Goal: Task Accomplishment & Management: Use online tool/utility

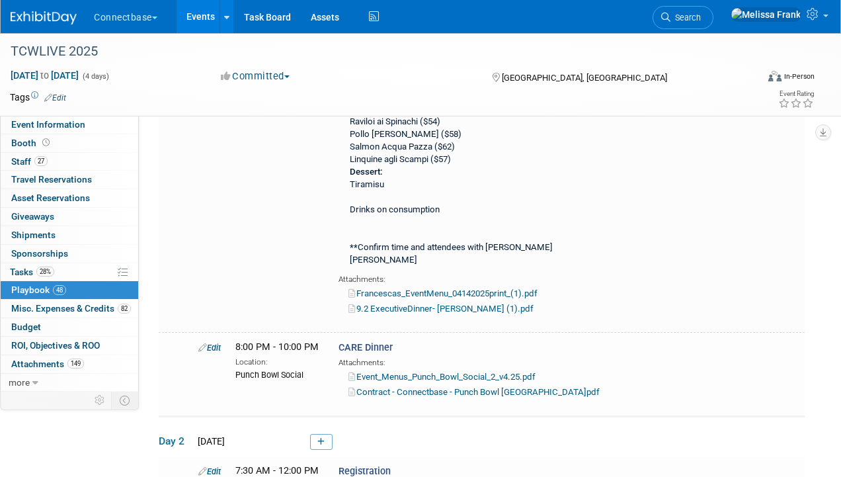
click at [211, 19] on link "Events" at bounding box center [200, 16] width 48 height 33
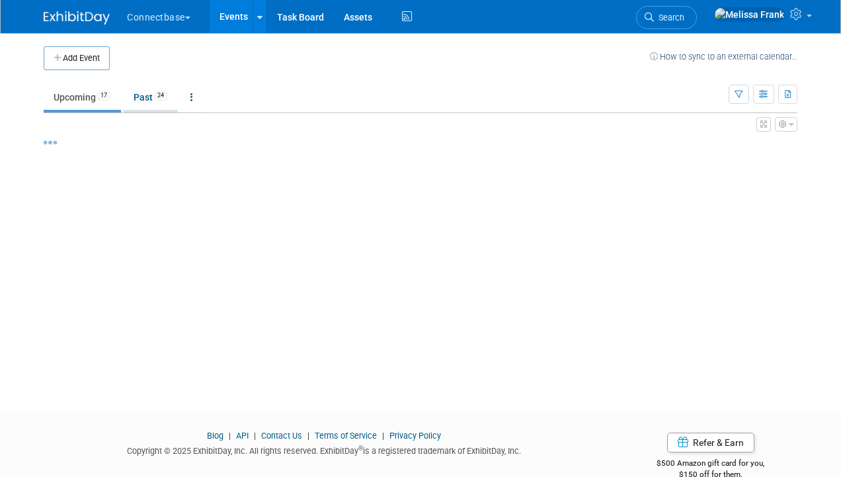
click at [151, 94] on link "Past 24" at bounding box center [151, 97] width 54 height 25
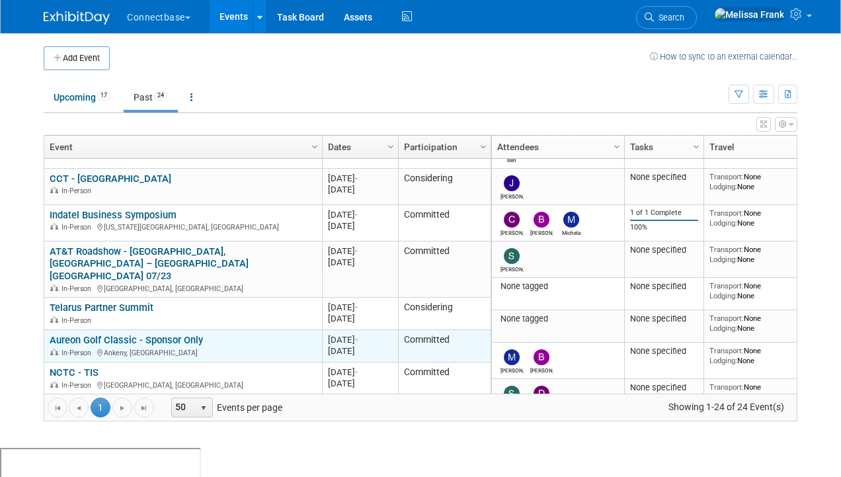
scroll to position [676, 0]
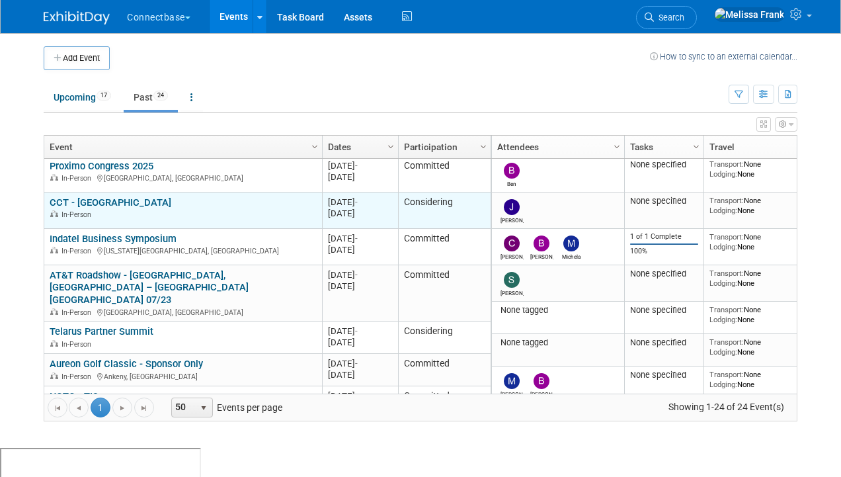
click at [85, 203] on link "CCT - [GEOGRAPHIC_DATA]" at bounding box center [111, 202] width 122 height 12
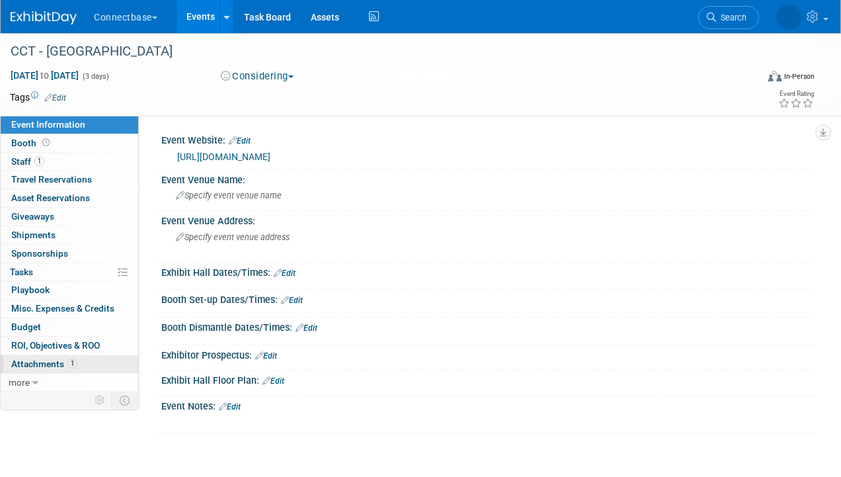
click at [49, 357] on link "1 Attachments 1" at bounding box center [69, 364] width 137 height 18
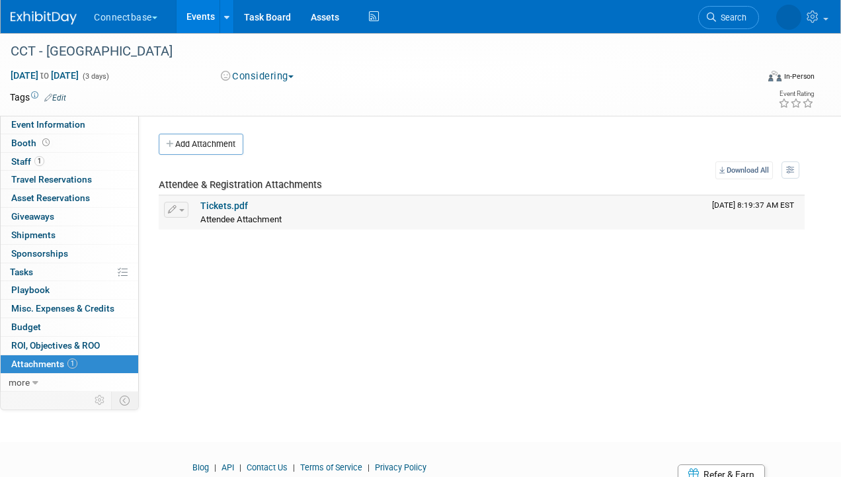
click at [235, 204] on link "Tickets.pdf" at bounding box center [224, 205] width 48 height 11
click at [45, 291] on span "Playbook 0" at bounding box center [30, 289] width 38 height 11
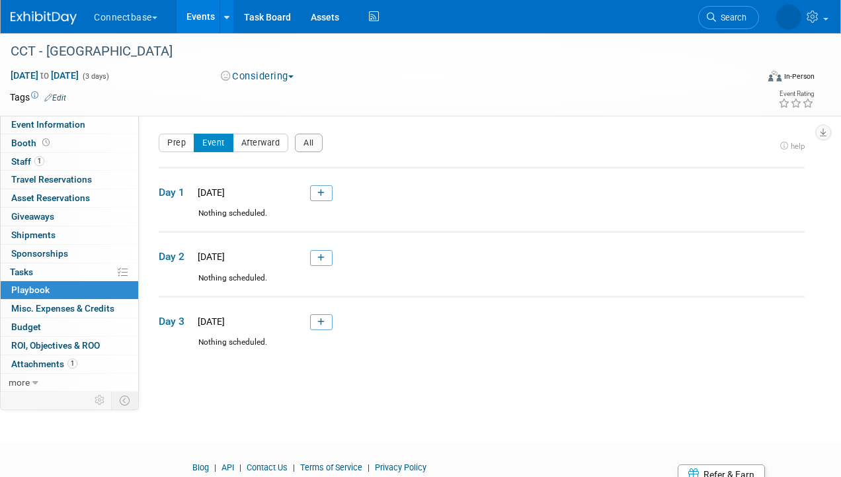
click at [209, 26] on link "Events" at bounding box center [200, 16] width 48 height 33
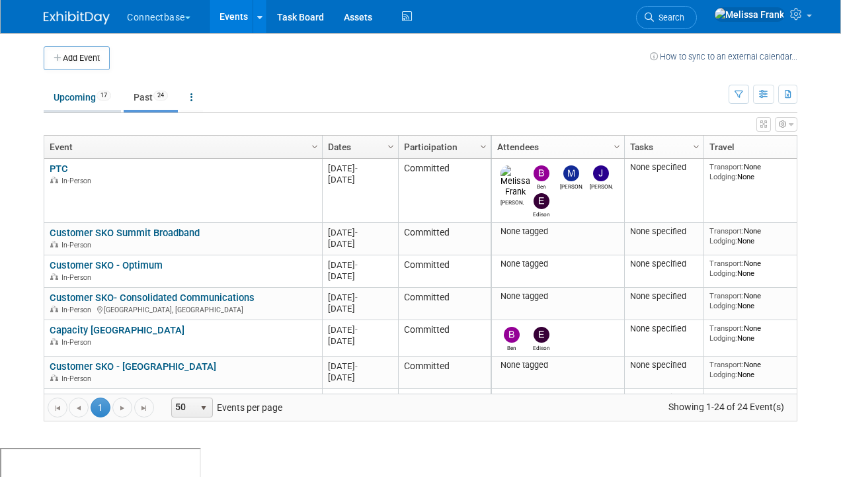
click at [95, 91] on link "Upcoming 17" at bounding box center [82, 97] width 77 height 25
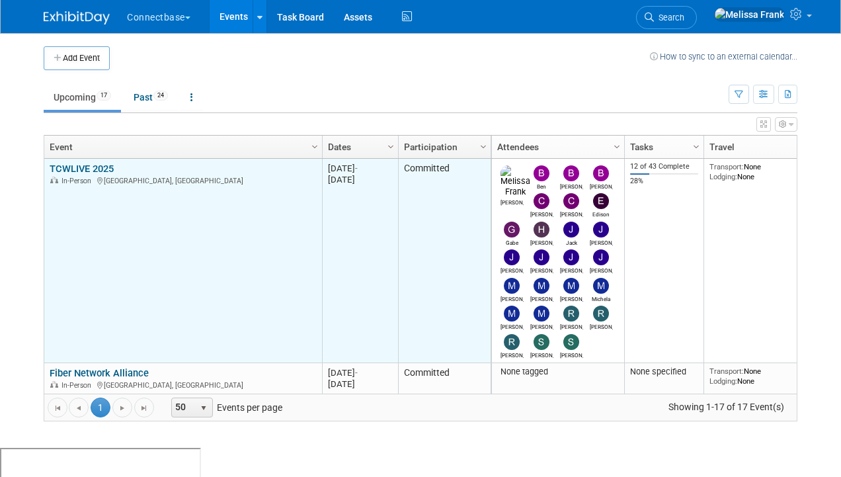
click at [98, 168] on link "TCWLIVE 2025" at bounding box center [82, 169] width 64 height 12
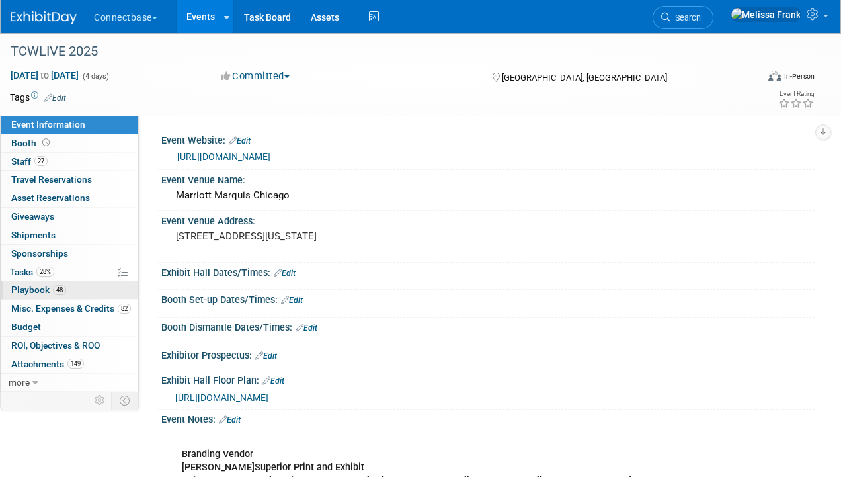
click at [59, 289] on span "48" at bounding box center [59, 290] width 13 height 10
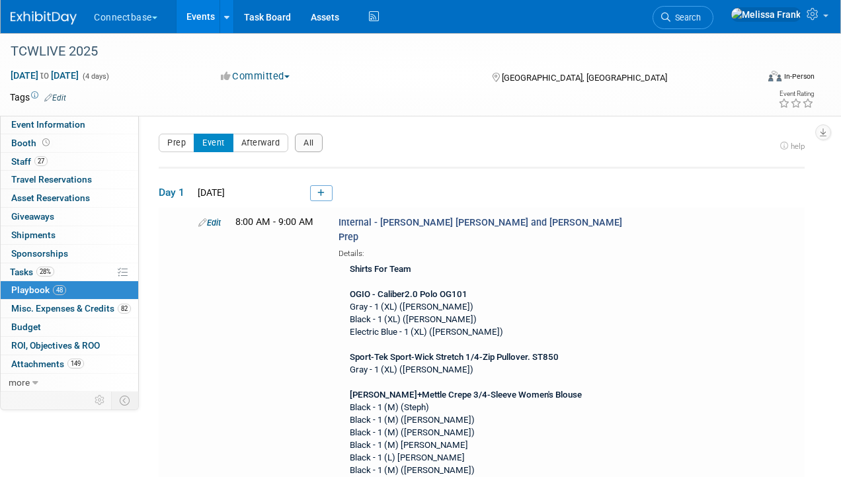
click at [108, 301] on link "82 Misc. Expenses & Credits 82" at bounding box center [69, 308] width 137 height 18
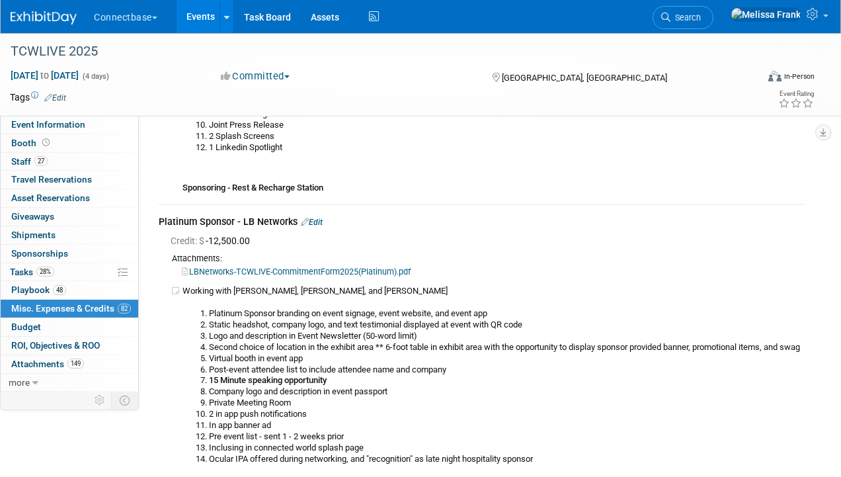
scroll to position [863, 0]
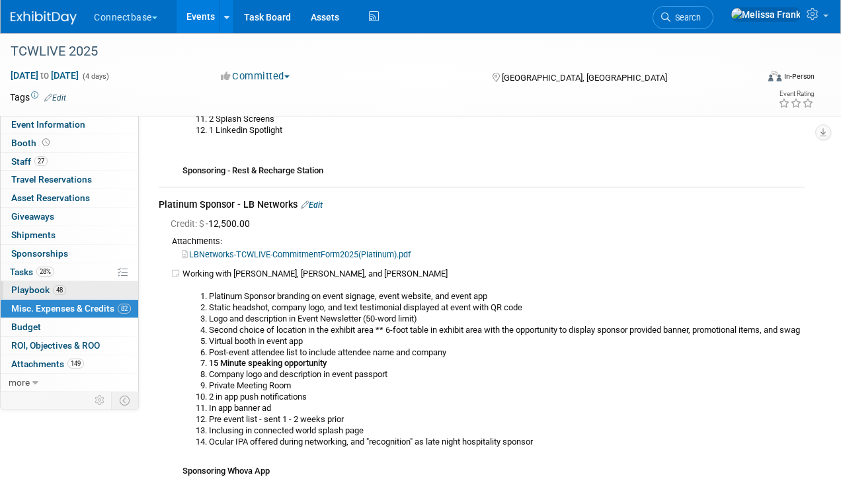
click at [86, 291] on link "48 Playbook 48" at bounding box center [69, 290] width 137 height 18
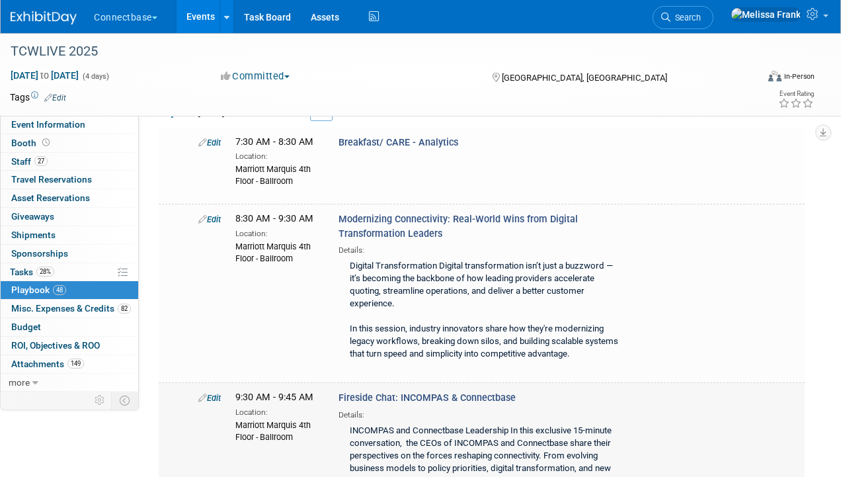
scroll to position [8082, 0]
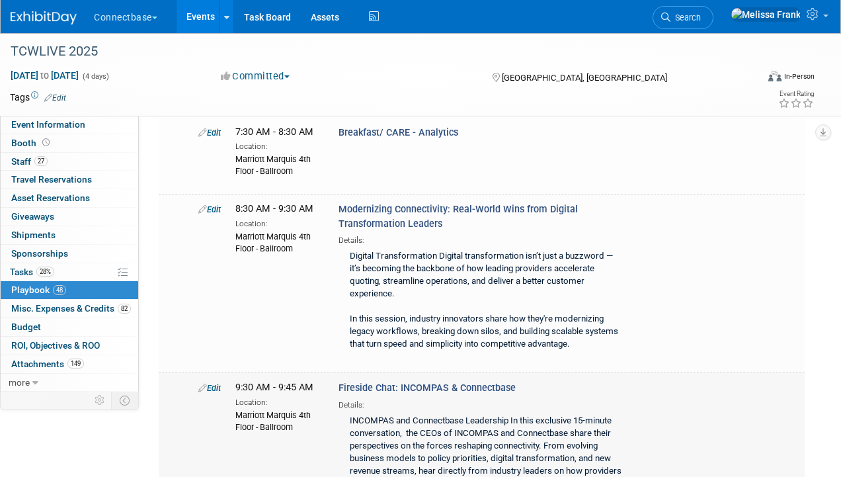
click at [212, 383] on link "Edit" at bounding box center [209, 388] width 22 height 10
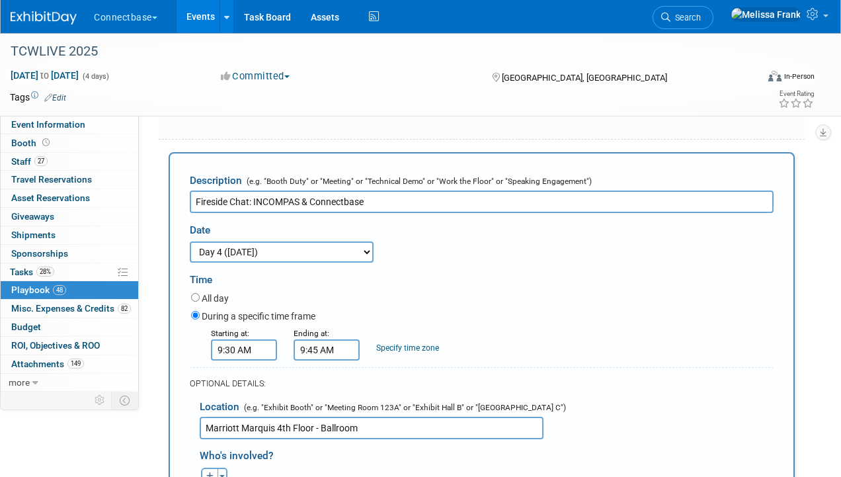
scroll to position [8421, 0]
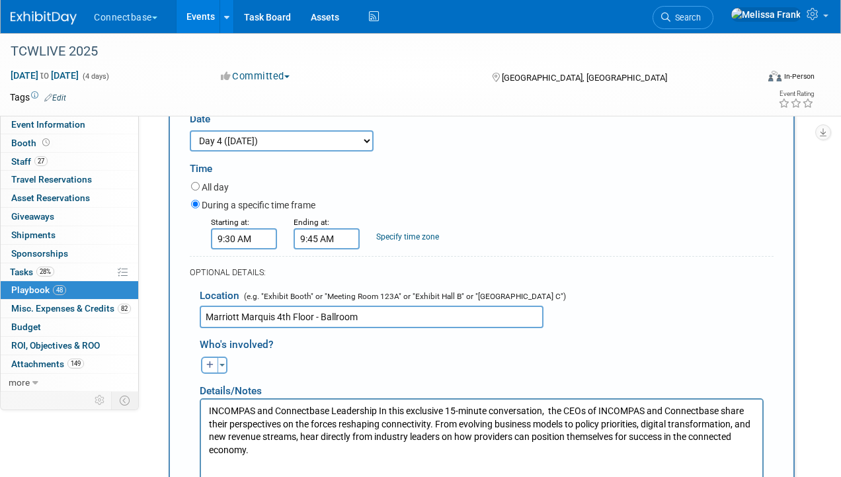
click at [288, 455] on html "INCOMPAS and Connectbase Leadership In this exclusive 15-minute conversation, t…" at bounding box center [481, 427] width 561 height 57
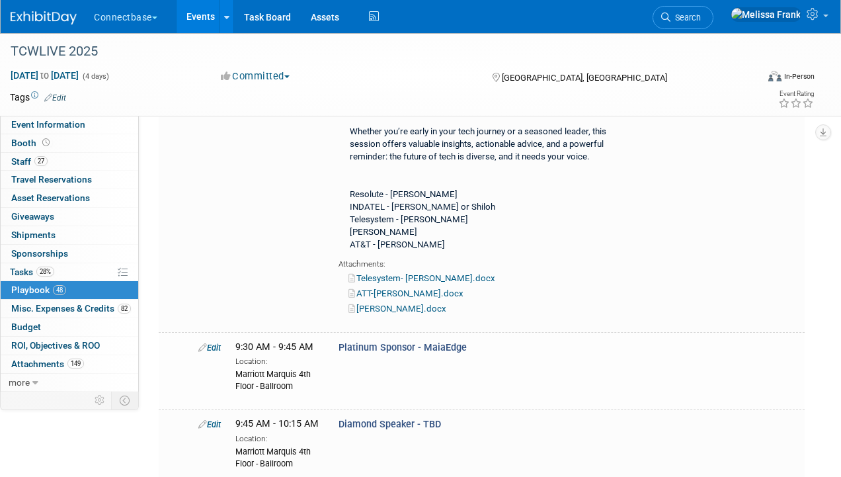
scroll to position [8135, 0]
